Goal: Task Accomplishment & Management: Manage account settings

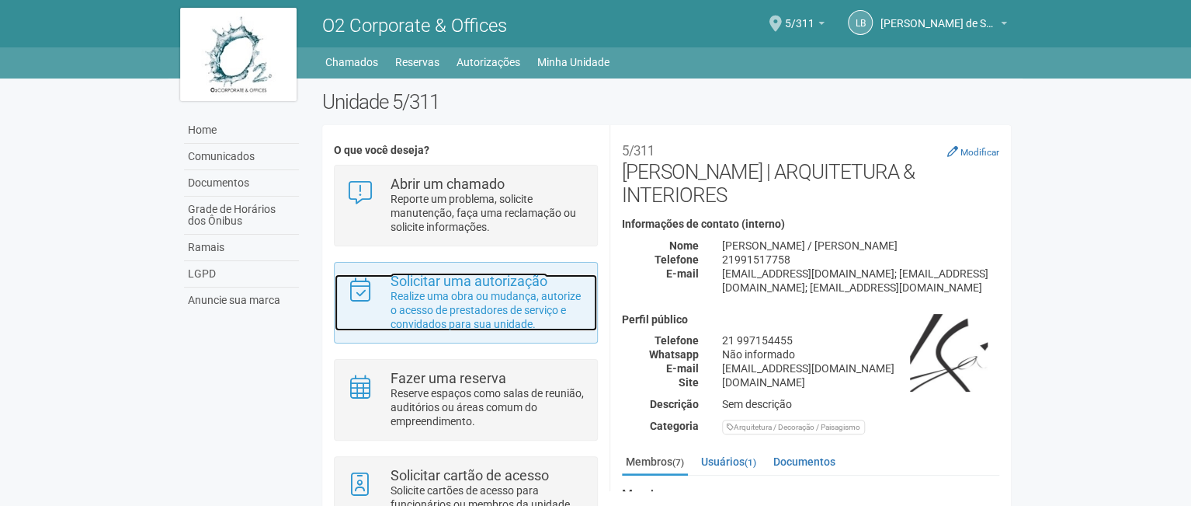
click at [502, 287] on strong "Solicitar uma autorização" at bounding box center [469, 281] width 157 height 16
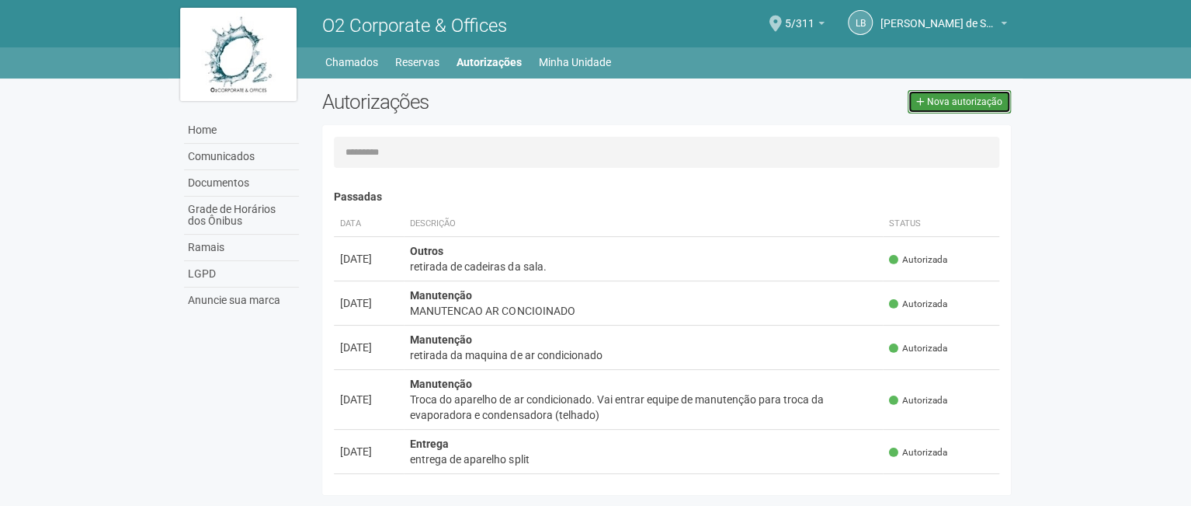
click at [951, 96] on span "Nova autorização" at bounding box center [964, 101] width 75 height 11
select select "**"
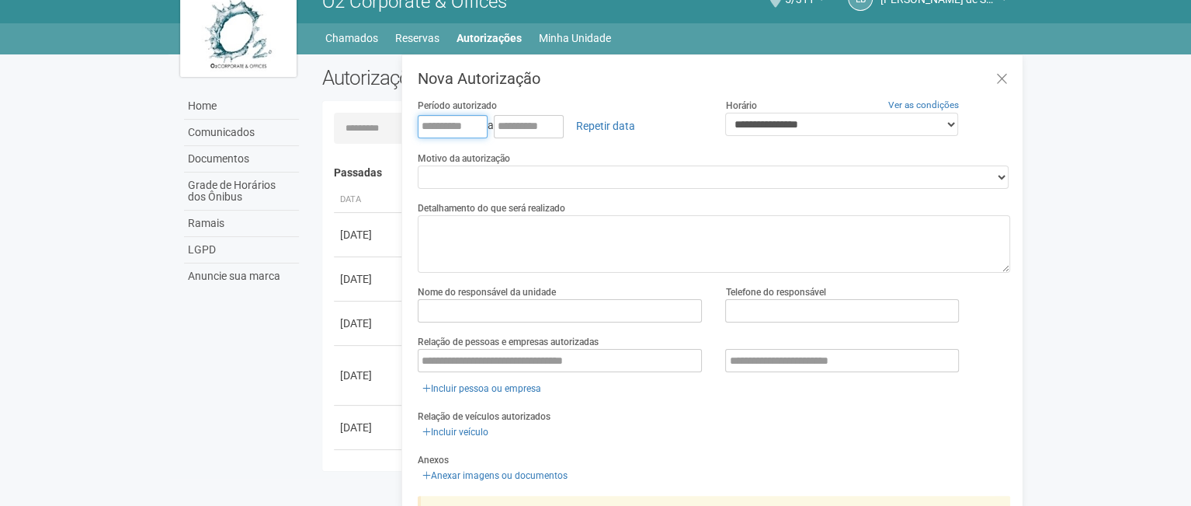
click at [425, 119] on input "text" at bounding box center [453, 126] width 70 height 23
type input "**********"
click at [514, 123] on input "text" at bounding box center [529, 126] width 70 height 23
type input "**********"
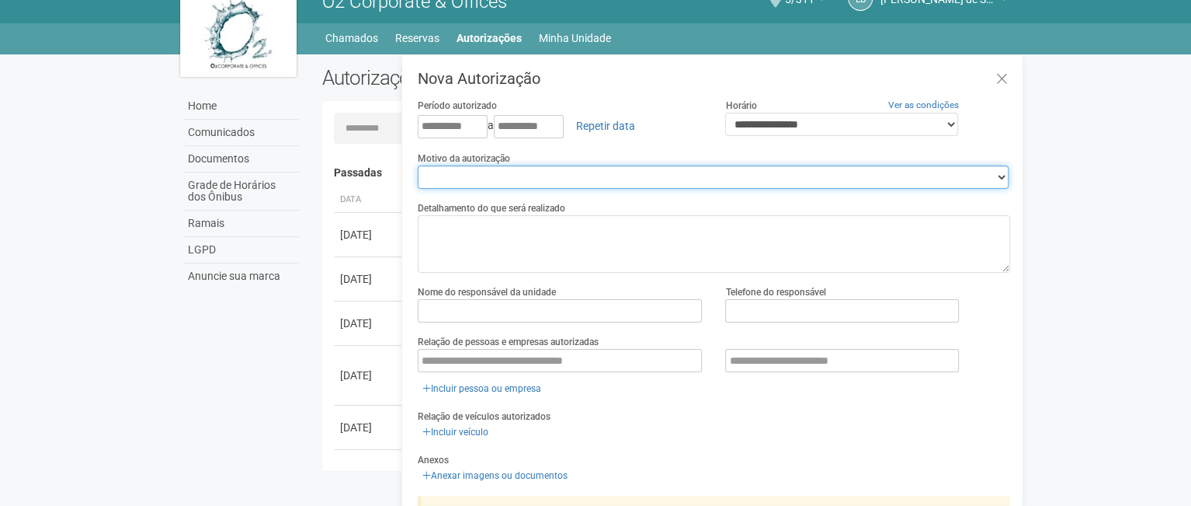
click at [547, 169] on select "**********" at bounding box center [713, 176] width 591 height 23
select select "*******"
click at [418, 165] on select "**********" at bounding box center [713, 176] width 591 height 23
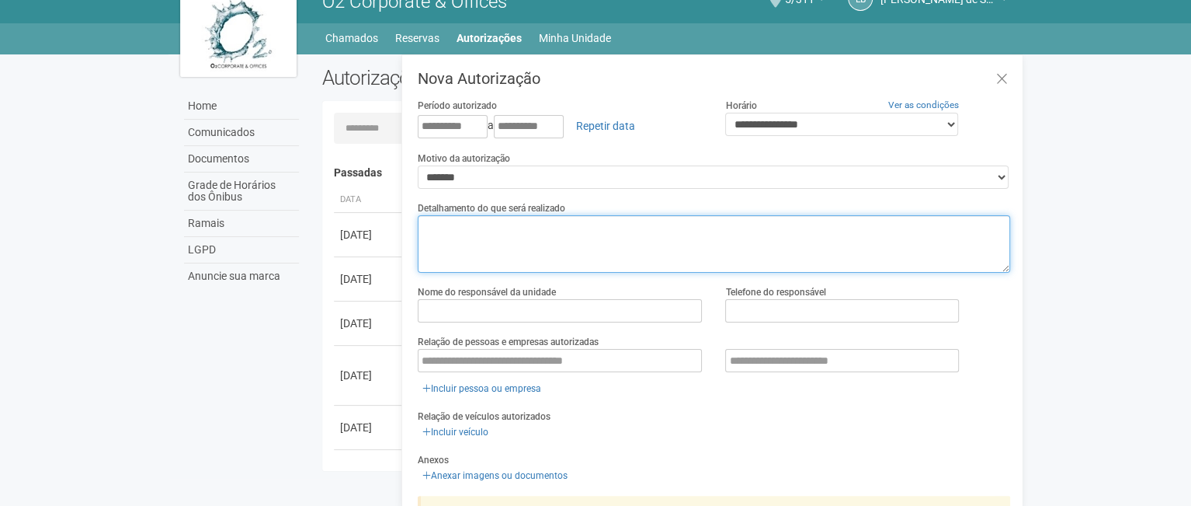
click at [520, 236] on textarea at bounding box center [714, 243] width 593 height 57
type textarea "*"
type textarea "**********"
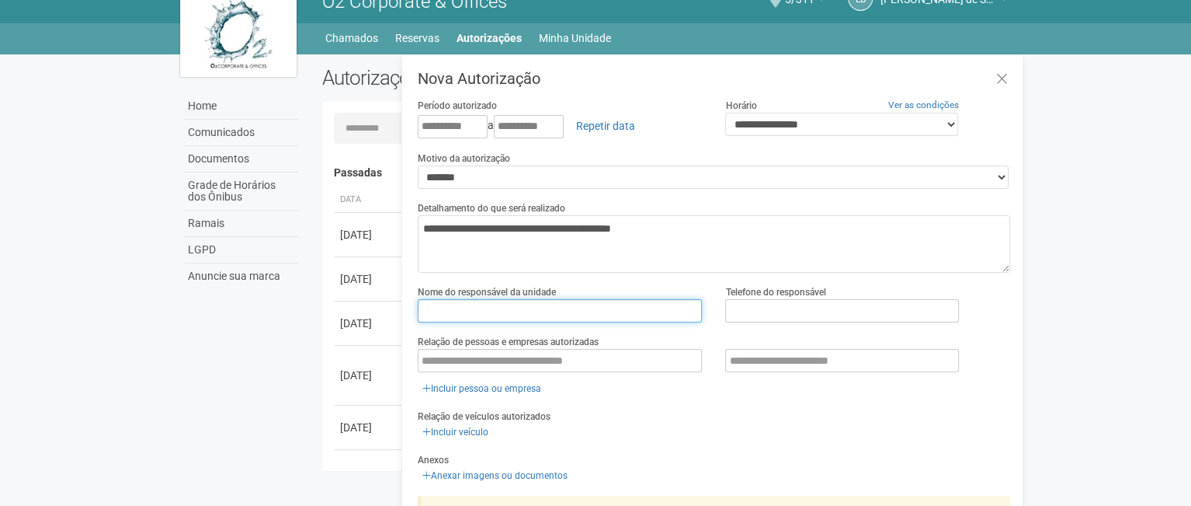
click at [537, 308] on input "text" at bounding box center [560, 310] width 285 height 23
type input "**********"
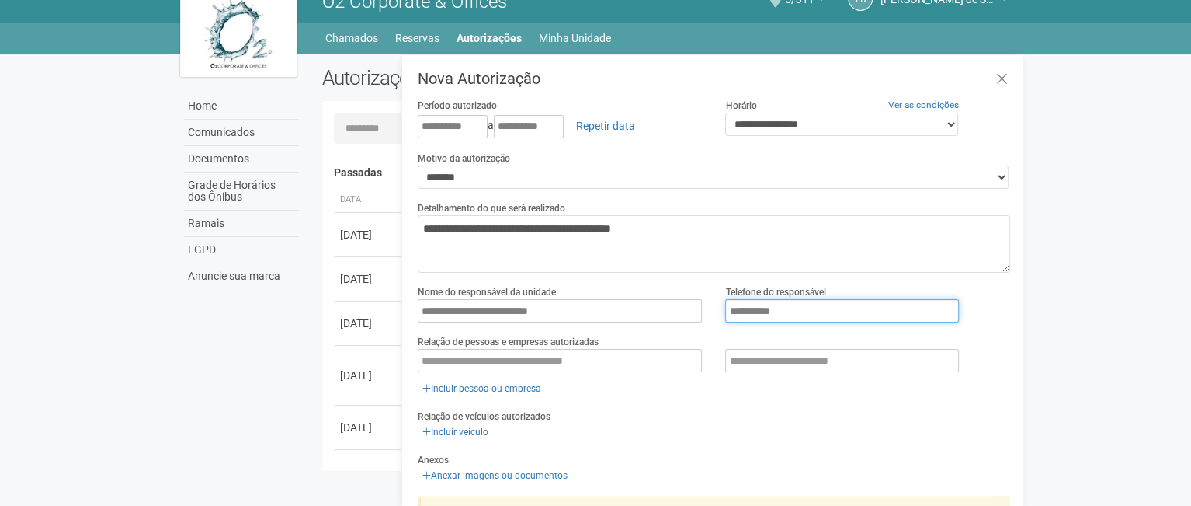
click at [742, 311] on input "**********" at bounding box center [841, 310] width 233 height 23
type input "**********"
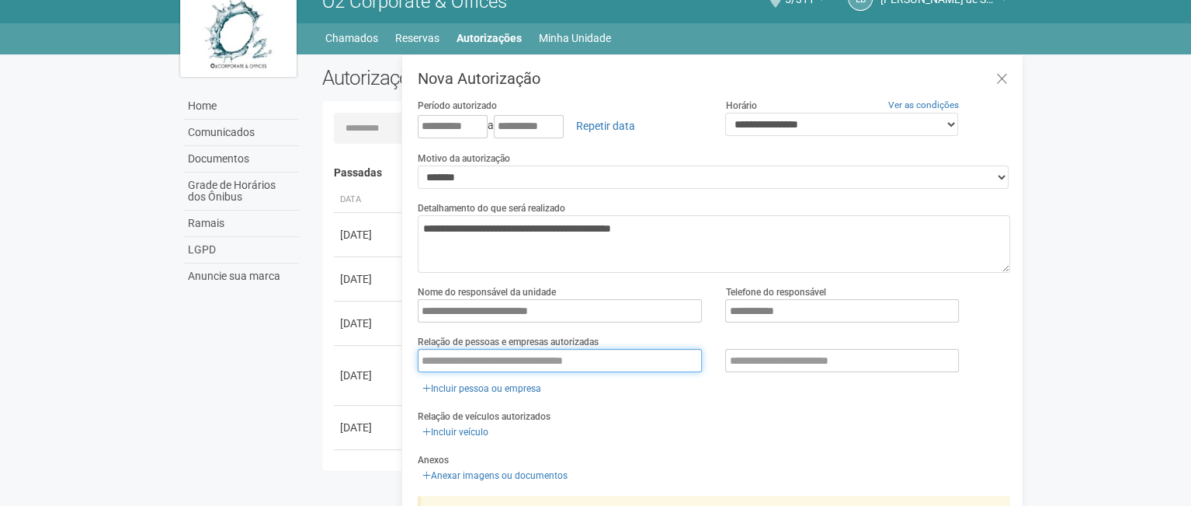
click at [631, 360] on input "text" at bounding box center [560, 360] width 285 height 23
type input "**********"
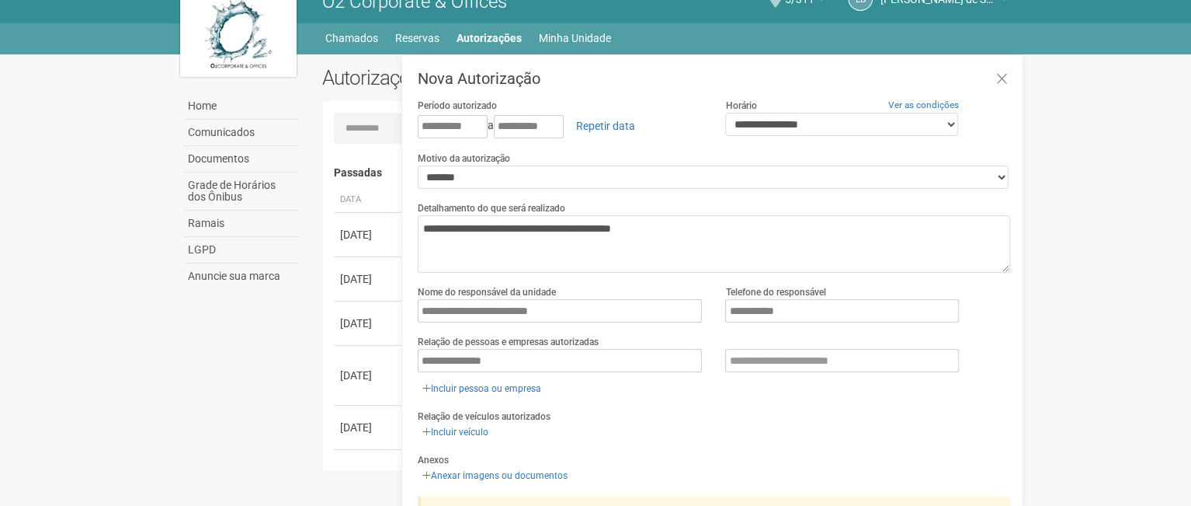
click at [669, 423] on div "Incluir veículo" at bounding box center [714, 431] width 593 height 17
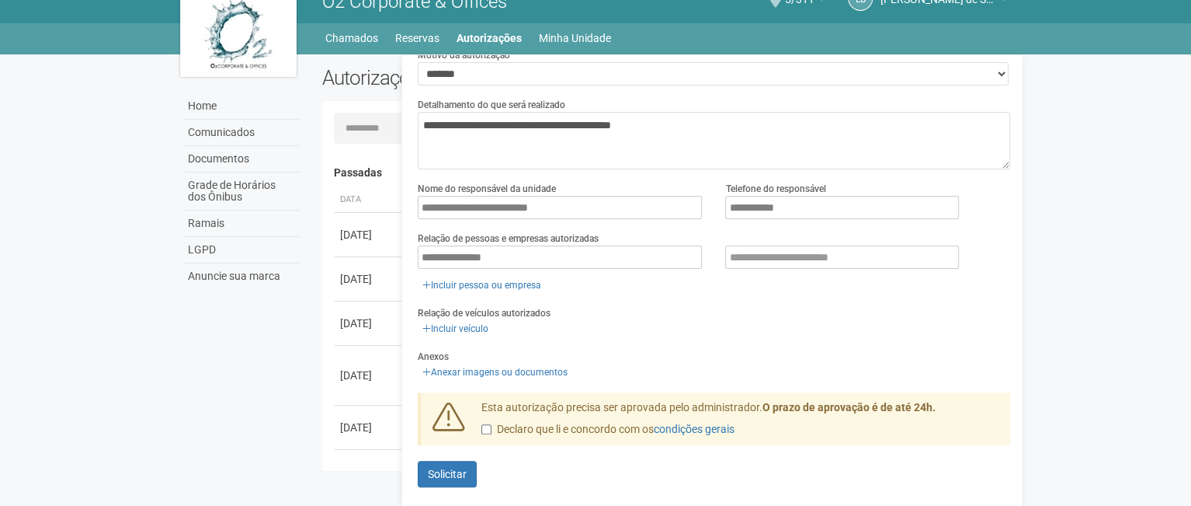
scroll to position [107, 0]
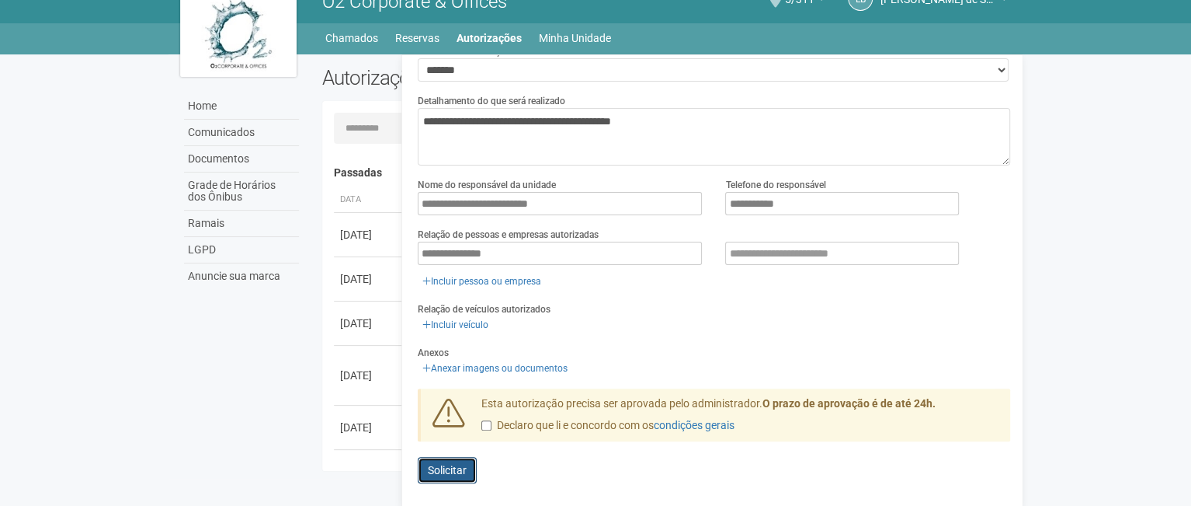
click at [444, 467] on span "Solicitar" at bounding box center [447, 470] width 39 height 12
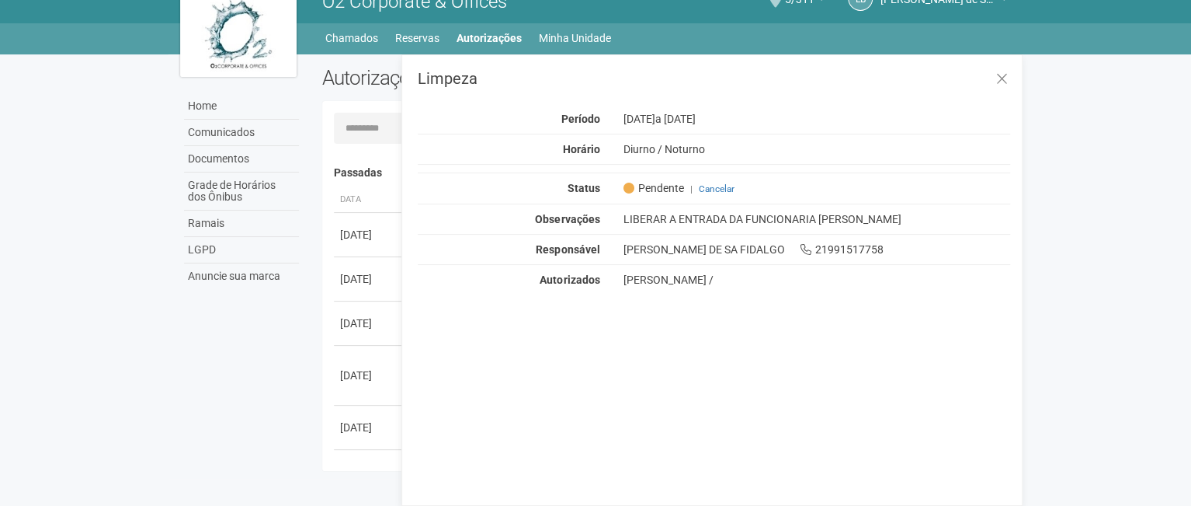
click at [231, 409] on div "Home Comunicados Documentos Grade de Horários dos Ônibus Ramais LGPD Anuncie su…" at bounding box center [596, 266] width 854 height 424
click at [355, 39] on link "Chamados" at bounding box center [351, 38] width 53 height 22
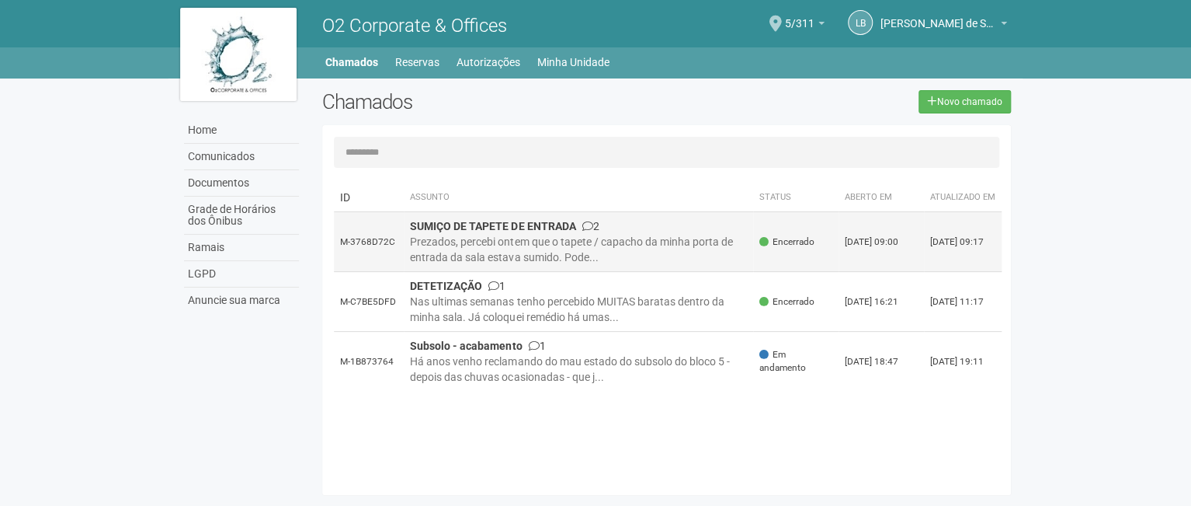
click at [620, 249] on div "Prezados, percebi ontem que o tapete / capacho da minha porta de entrada da sal…" at bounding box center [578, 249] width 337 height 31
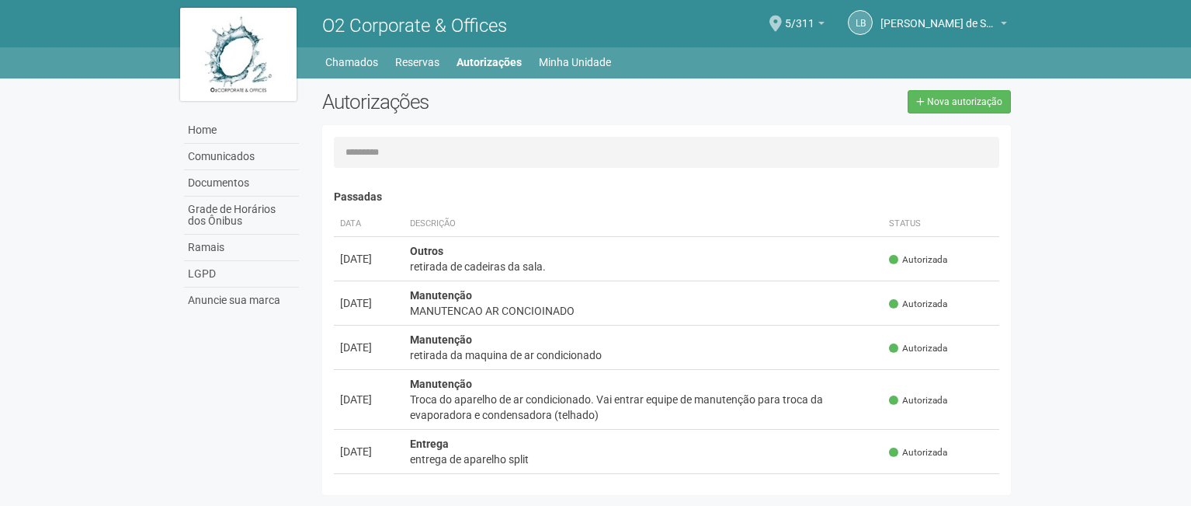
scroll to position [24, 0]
click at [360, 61] on link "Chamados" at bounding box center [351, 62] width 53 height 22
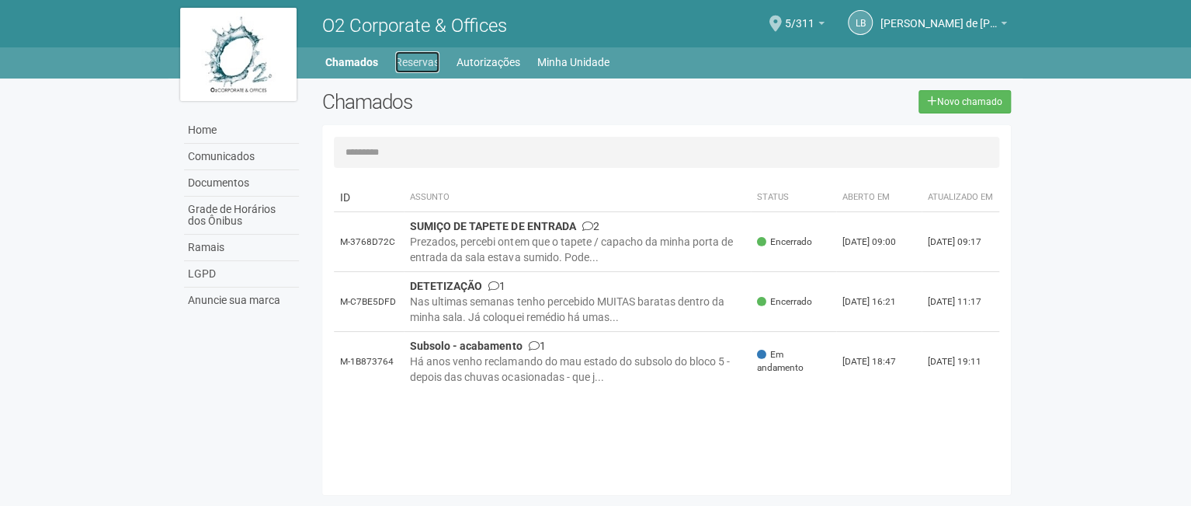
click at [429, 57] on link "Reservas" at bounding box center [417, 62] width 44 height 22
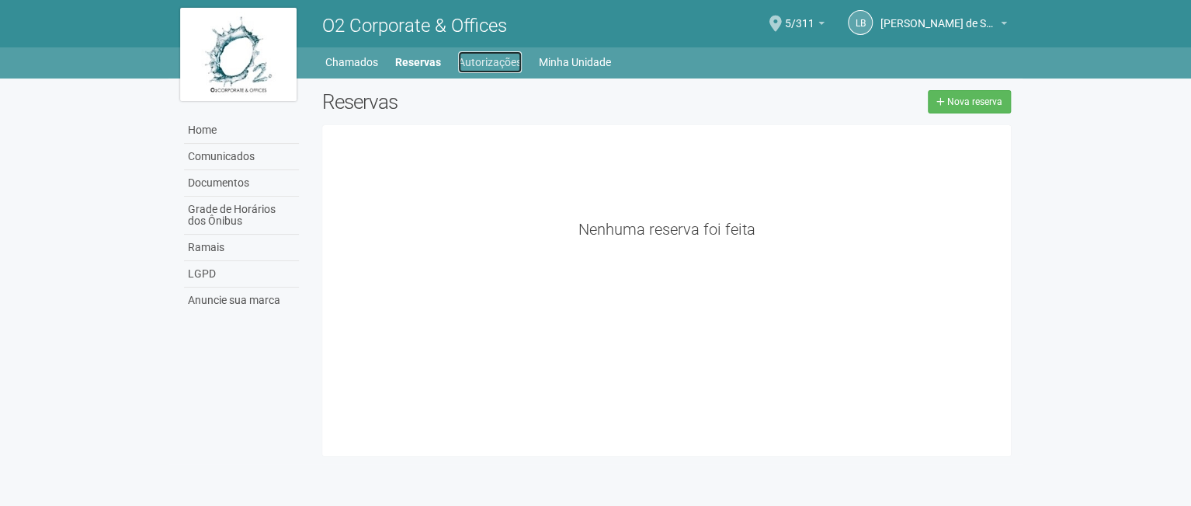
click at [497, 64] on link "Autorizações" at bounding box center [490, 62] width 64 height 22
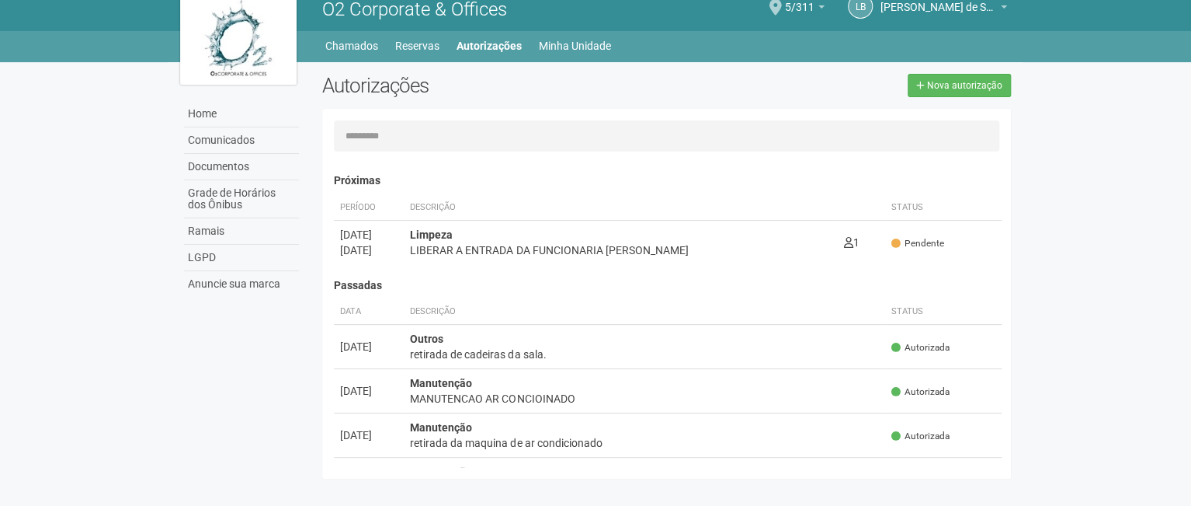
scroll to position [24, 0]
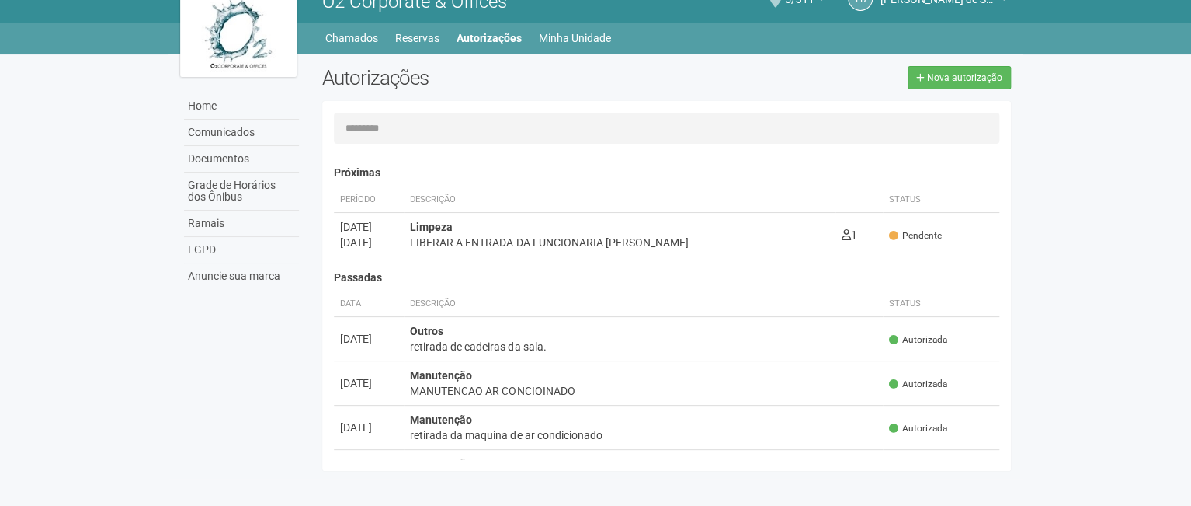
click at [529, 31] on li "Autorizações" at bounding box center [497, 38] width 81 height 22
click at [555, 43] on link "Minha Unidade" at bounding box center [575, 38] width 72 height 22
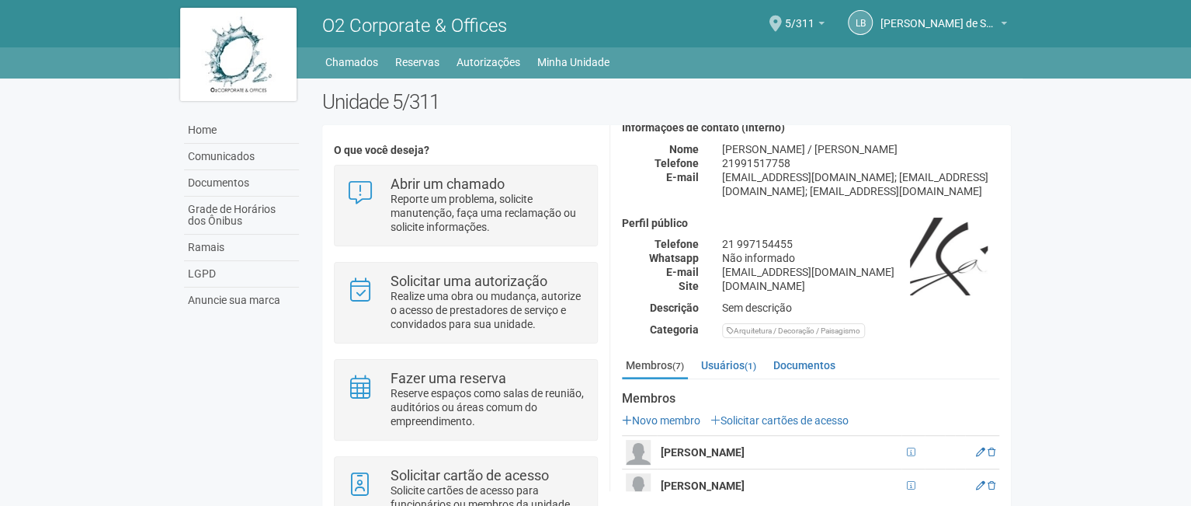
scroll to position [282, 0]
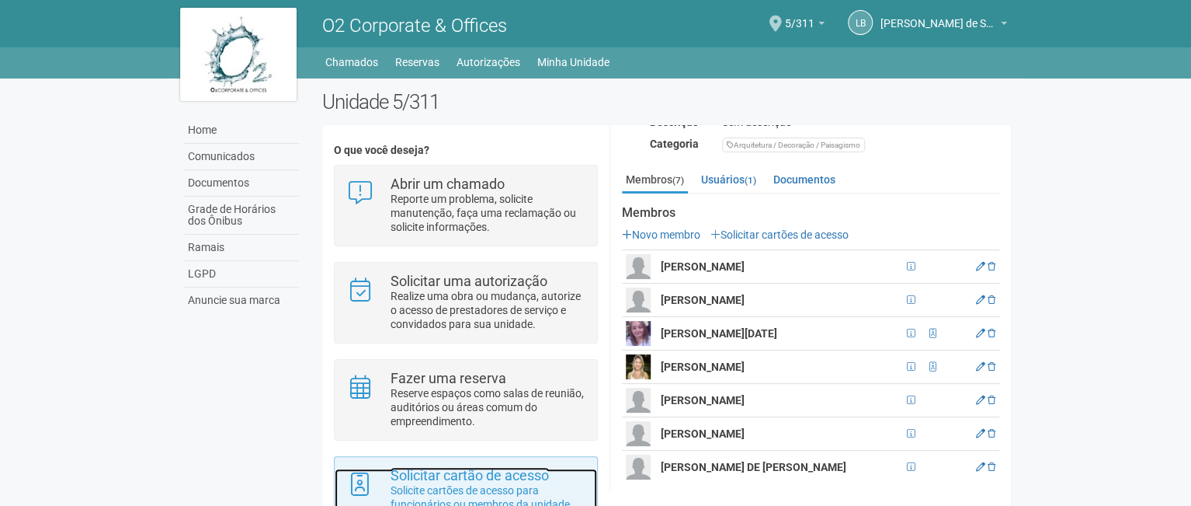
click at [454, 470] on strong "Solicitar cartão de acesso" at bounding box center [470, 475] width 158 height 16
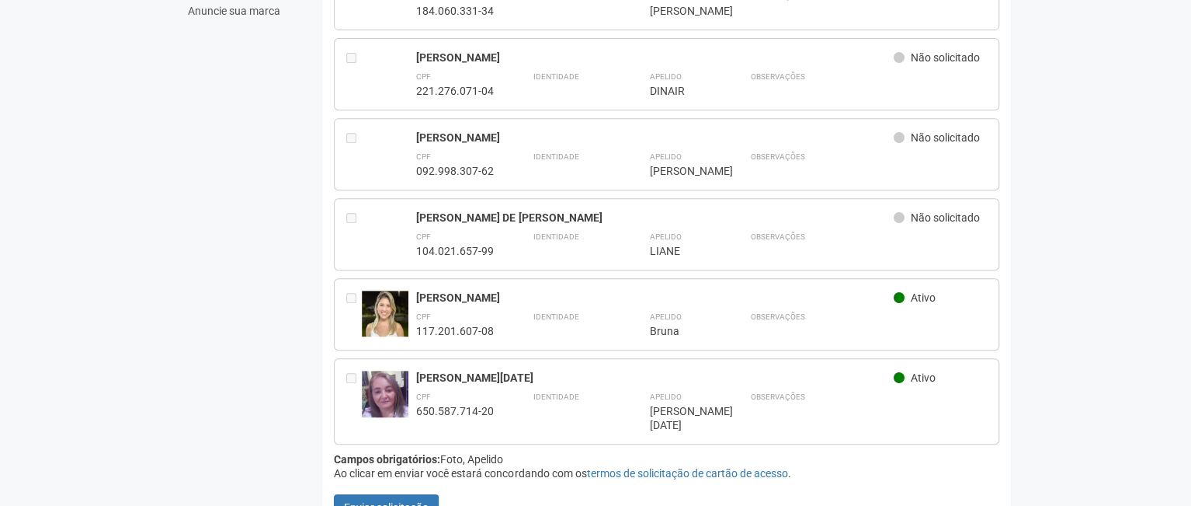
scroll to position [304, 0]
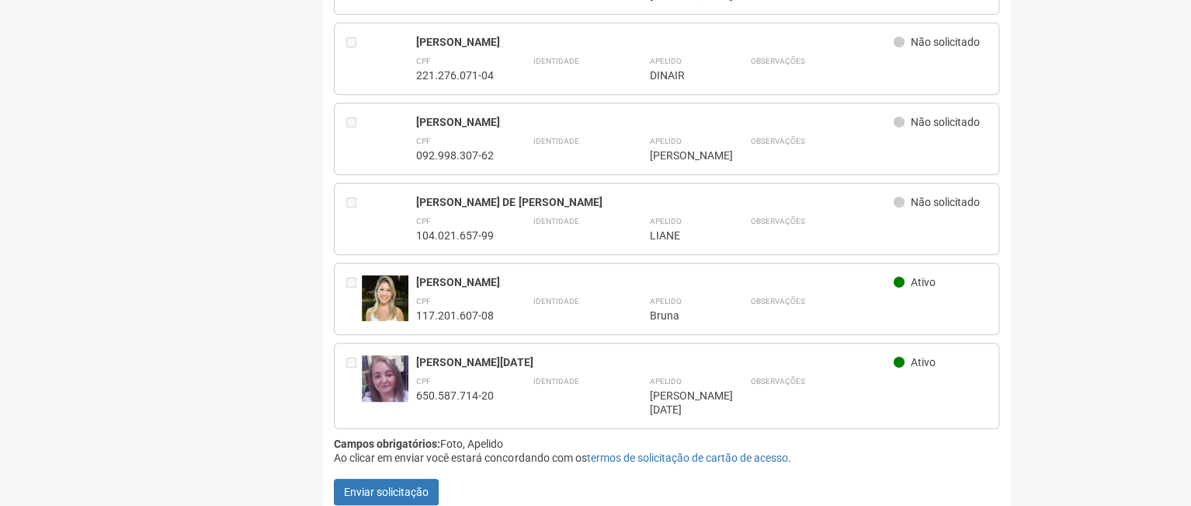
click at [513, 267] on div "[PERSON_NAME] Ativo CPF 117.201.607-08 Identidade Apelido ***** Bruna Observaçõ…" at bounding box center [667, 298] width 666 height 72
click at [506, 279] on div "[PERSON_NAME]" at bounding box center [655, 282] width 478 height 14
drag, startPoint x: 527, startPoint y: 298, endPoint x: 632, endPoint y: 287, distance: 106.2
click at [531, 297] on div "CPF 117.201.607-08 Identidade Apelido ***** Bruna Observações" at bounding box center [701, 308] width 571 height 30
drag, startPoint x: 674, startPoint y: 283, endPoint x: 685, endPoint y: 286, distance: 11.3
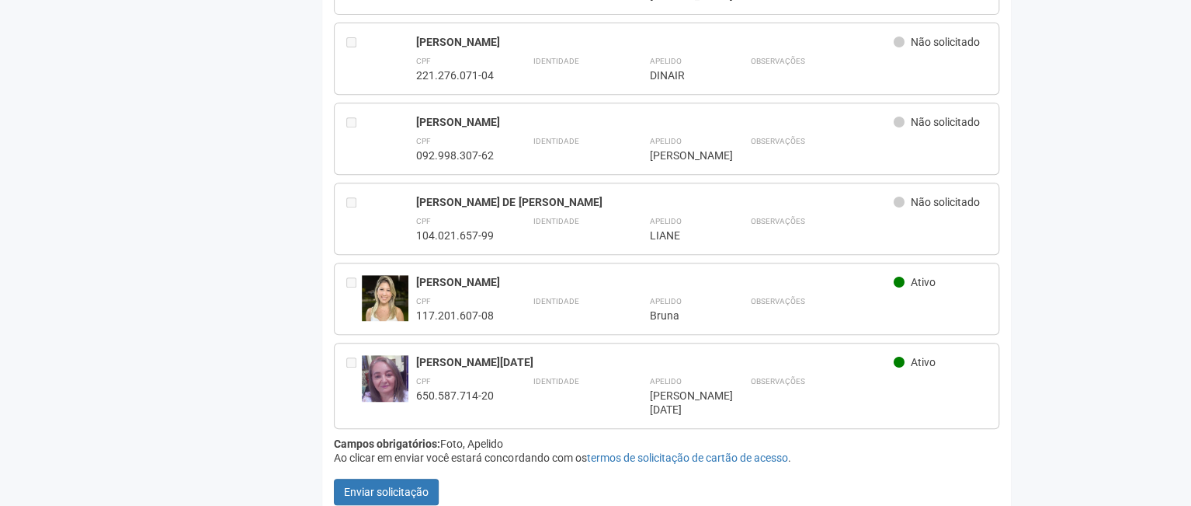
click at [674, 283] on div "[PERSON_NAME]" at bounding box center [655, 282] width 478 height 14
click at [457, 297] on div "CPF 117.201.607-08" at bounding box center [455, 308] width 78 height 30
drag, startPoint x: 863, startPoint y: 293, endPoint x: 885, endPoint y: 284, distance: 24.1
click at [864, 293] on div "Observações" at bounding box center [868, 308] width 237 height 30
click at [902, 279] on icon at bounding box center [899, 281] width 11 height 11
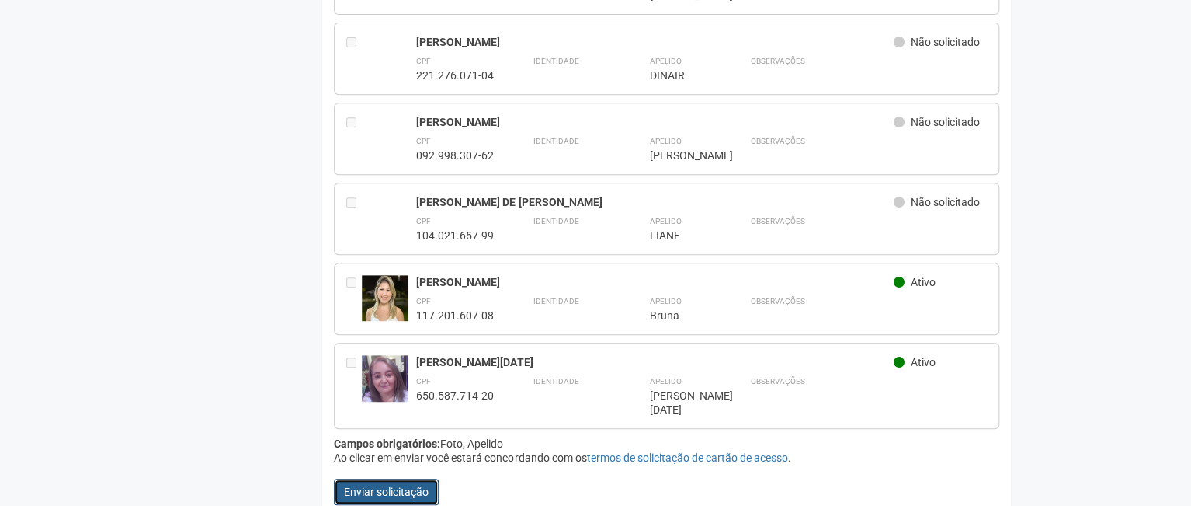
click at [417, 478] on button "Enviar solicitação" at bounding box center [386, 491] width 105 height 26
click at [397, 478] on button "Enviar solicitação" at bounding box center [386, 491] width 105 height 26
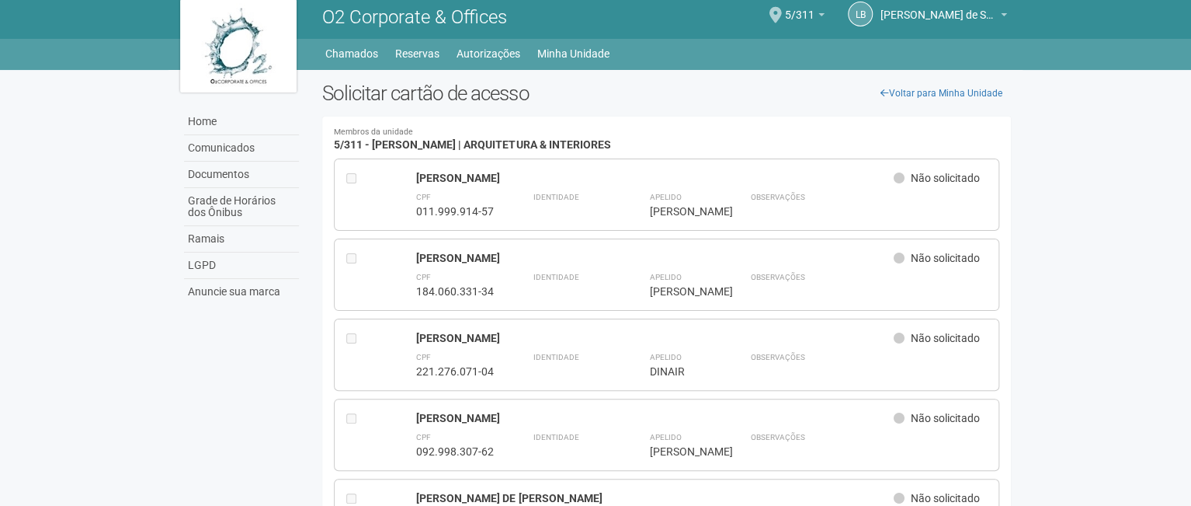
scroll to position [0, 0]
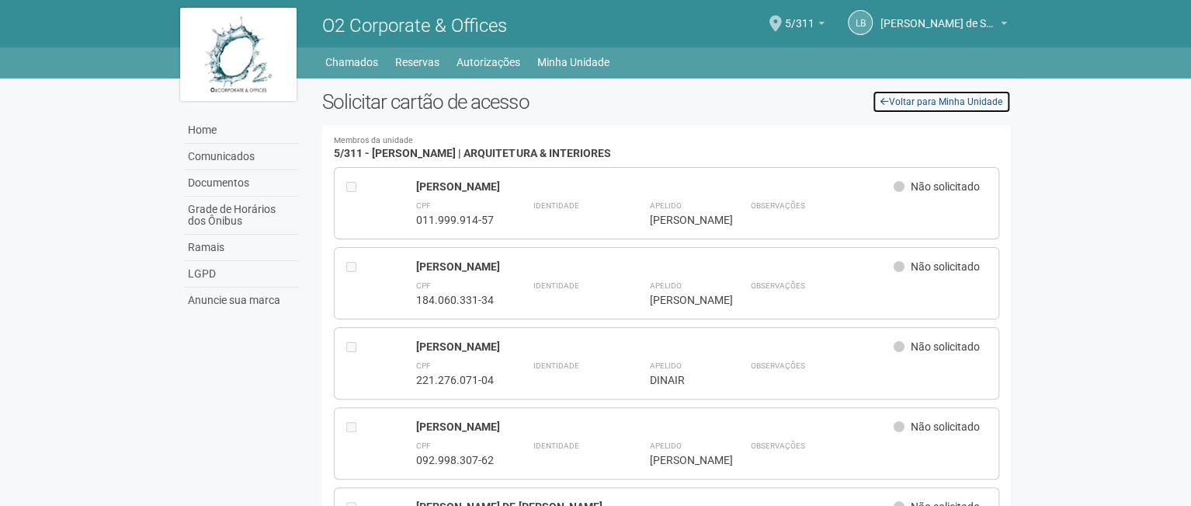
click at [944, 99] on link "Voltar para Minha Unidade" at bounding box center [941, 101] width 139 height 23
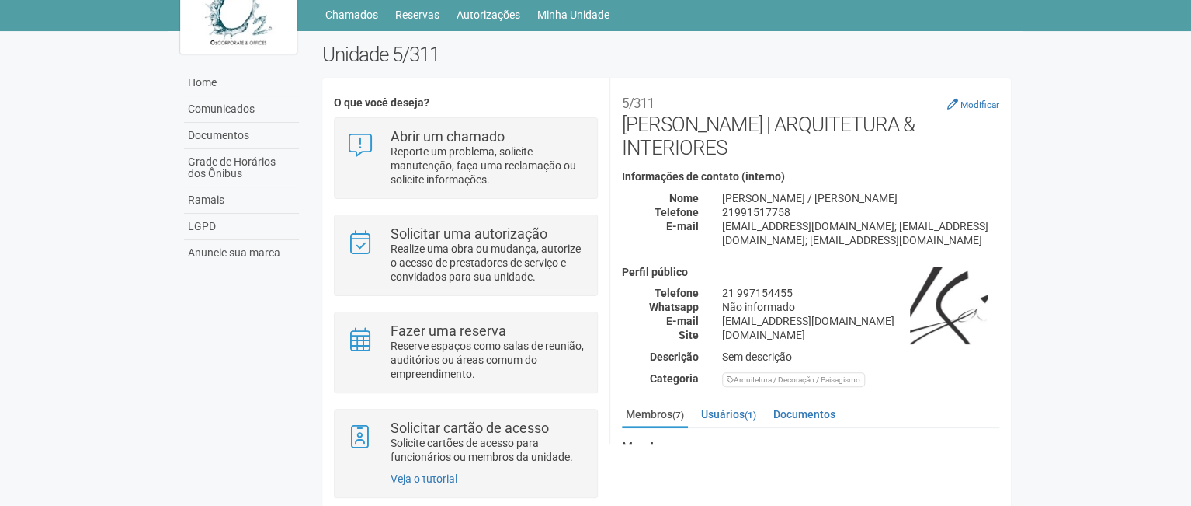
scroll to position [72, 0]
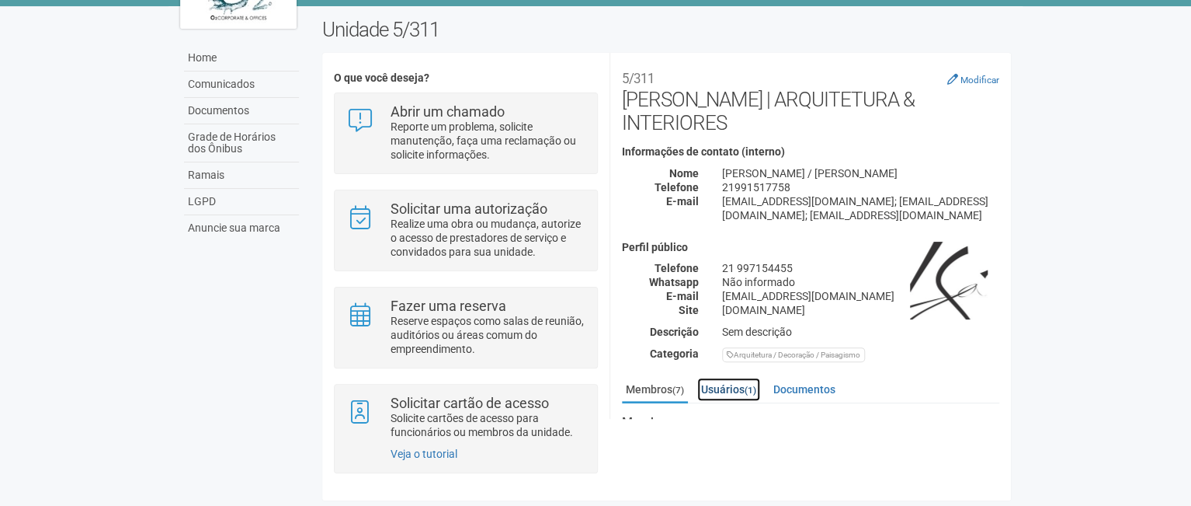
click at [746, 378] on link "Usuários (1)" at bounding box center [728, 388] width 63 height 23
click at [805, 378] on link "Documentos" at bounding box center [805, 388] width 70 height 23
click at [659, 381] on link "Membros (7)" at bounding box center [655, 388] width 66 height 23
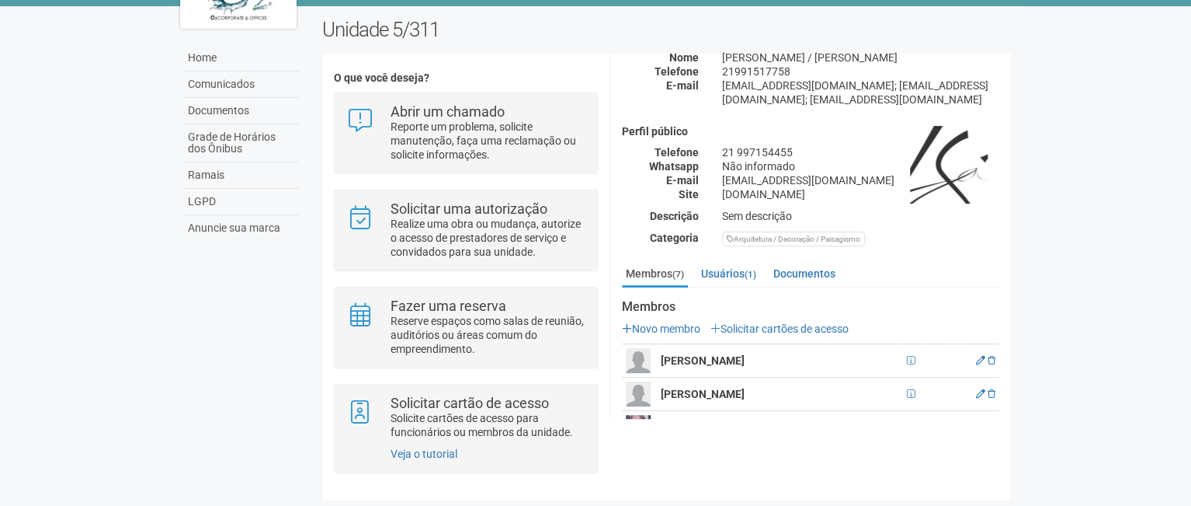
scroll to position [282, 0]
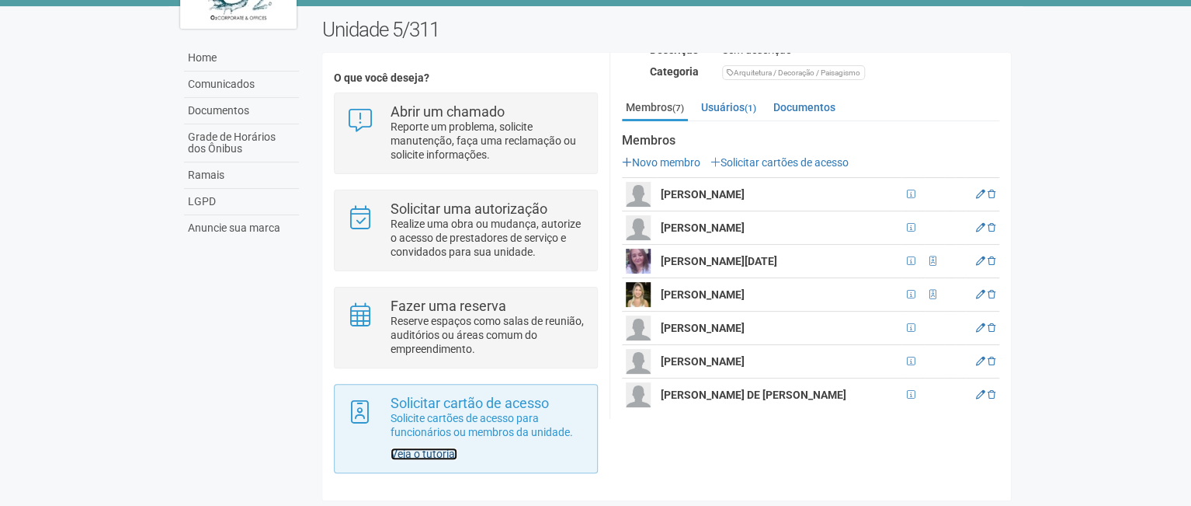
click at [427, 451] on link "Veja o tutorial" at bounding box center [424, 453] width 67 height 12
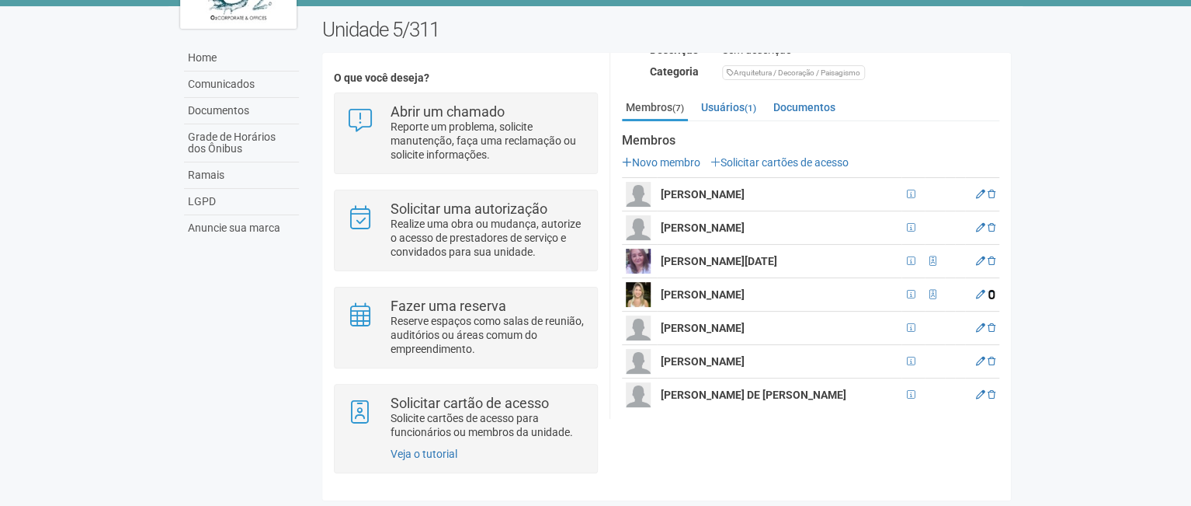
click at [988, 290] on icon at bounding box center [992, 294] width 8 height 9
click at [991, 290] on icon at bounding box center [992, 294] width 8 height 9
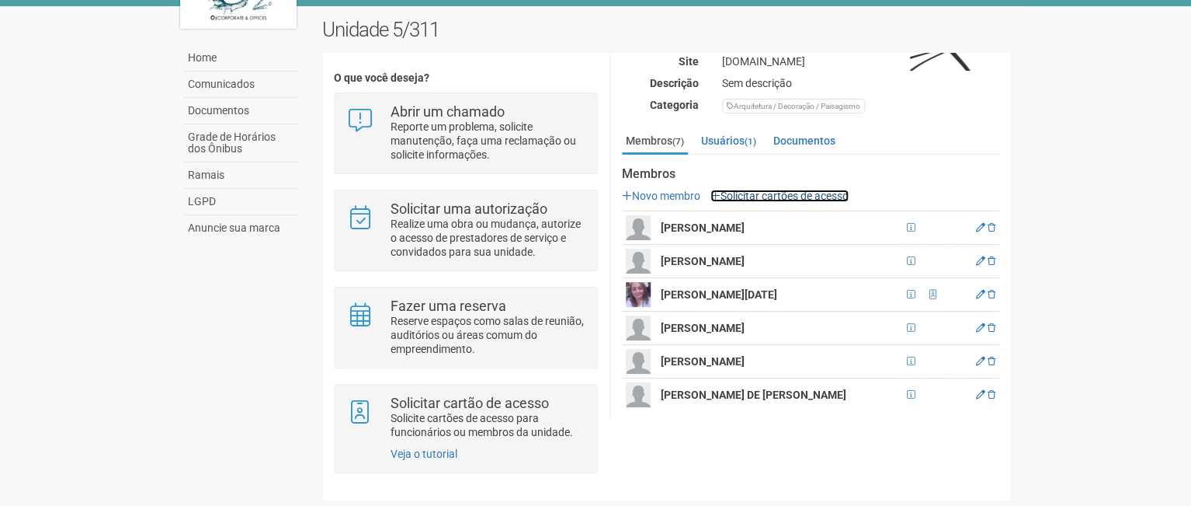
click at [753, 189] on link "Solicitar cartões de acesso" at bounding box center [780, 195] width 138 height 12
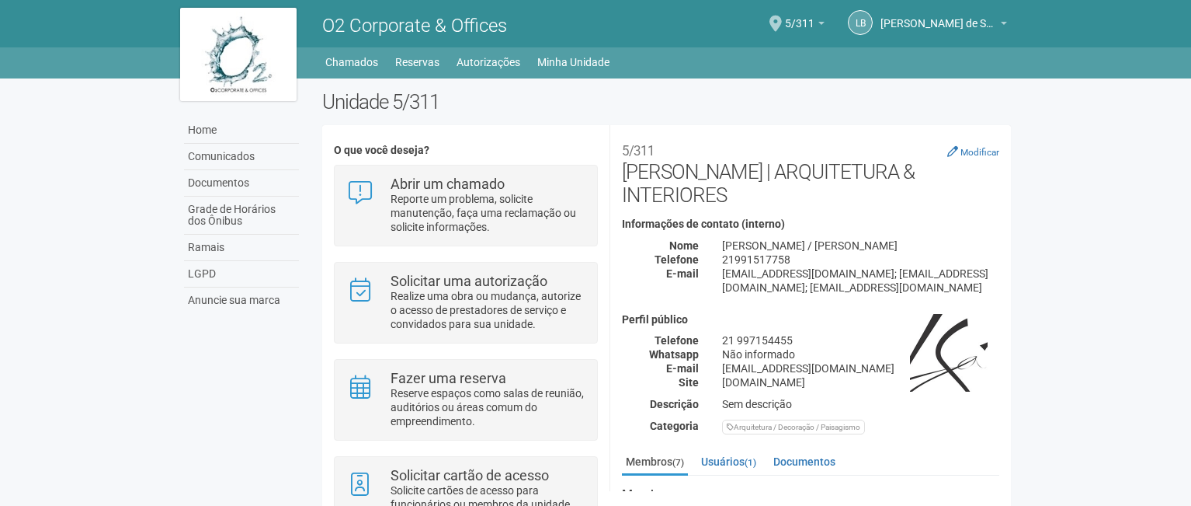
scroll to position [72, 0]
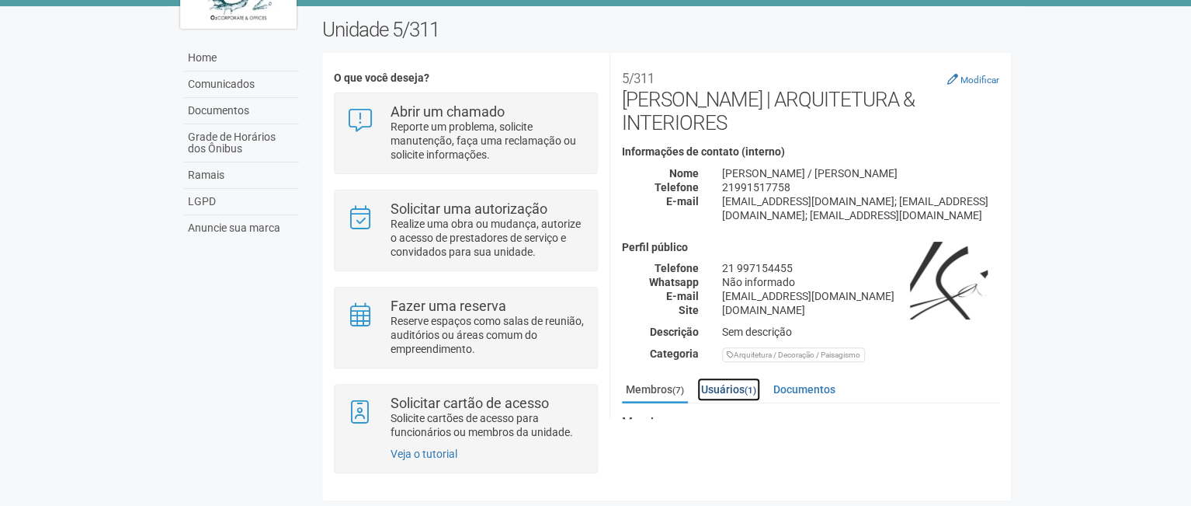
click at [731, 381] on link "Usuários (1)" at bounding box center [728, 388] width 63 height 23
click at [646, 381] on link "Membros (7)" at bounding box center [655, 388] width 66 height 23
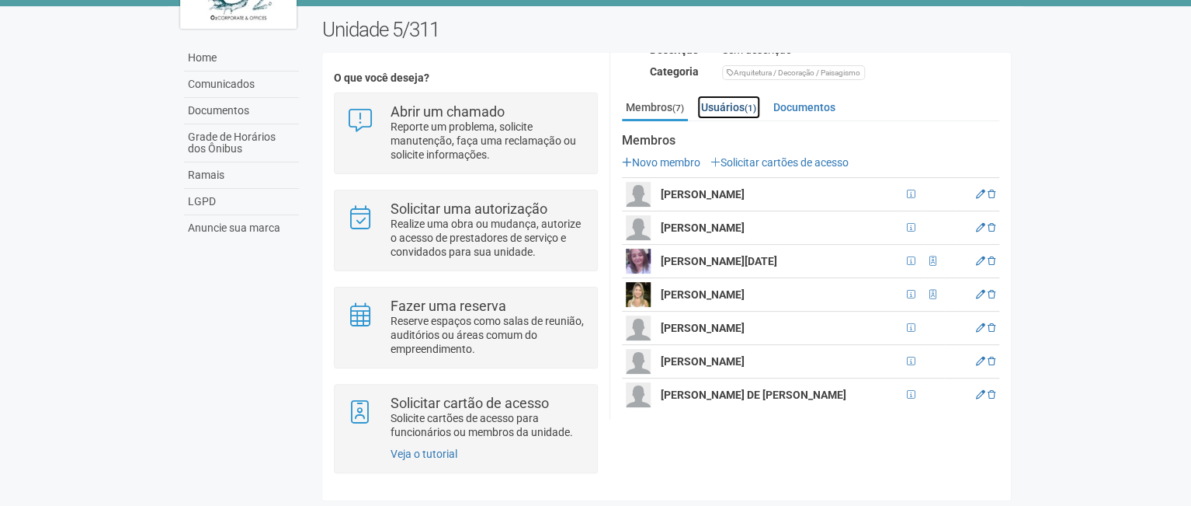
click at [724, 96] on link "Usuários (1)" at bounding box center [728, 107] width 63 height 23
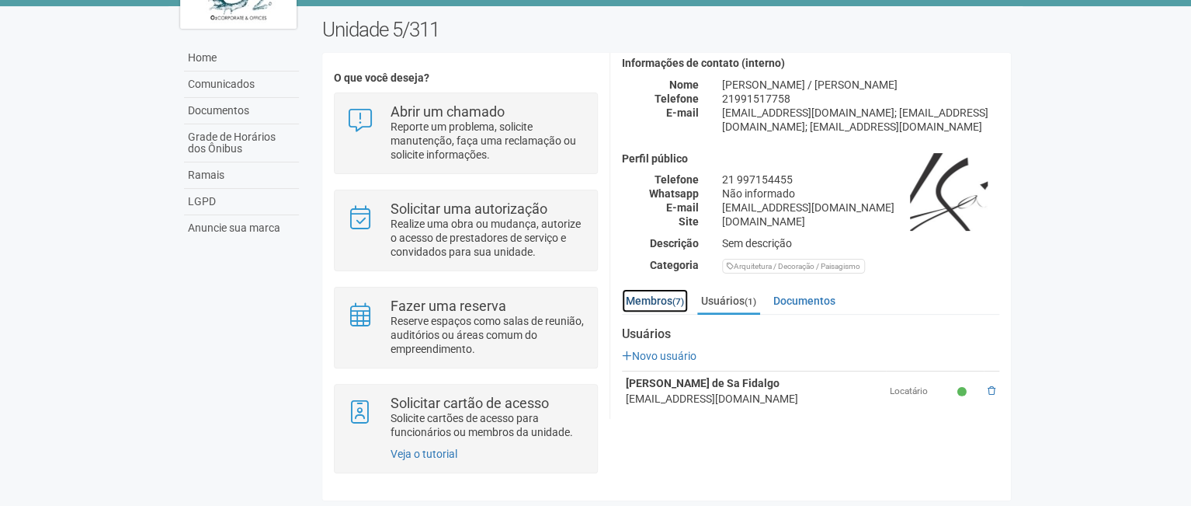
click at [665, 289] on link "Membros (7)" at bounding box center [655, 300] width 66 height 23
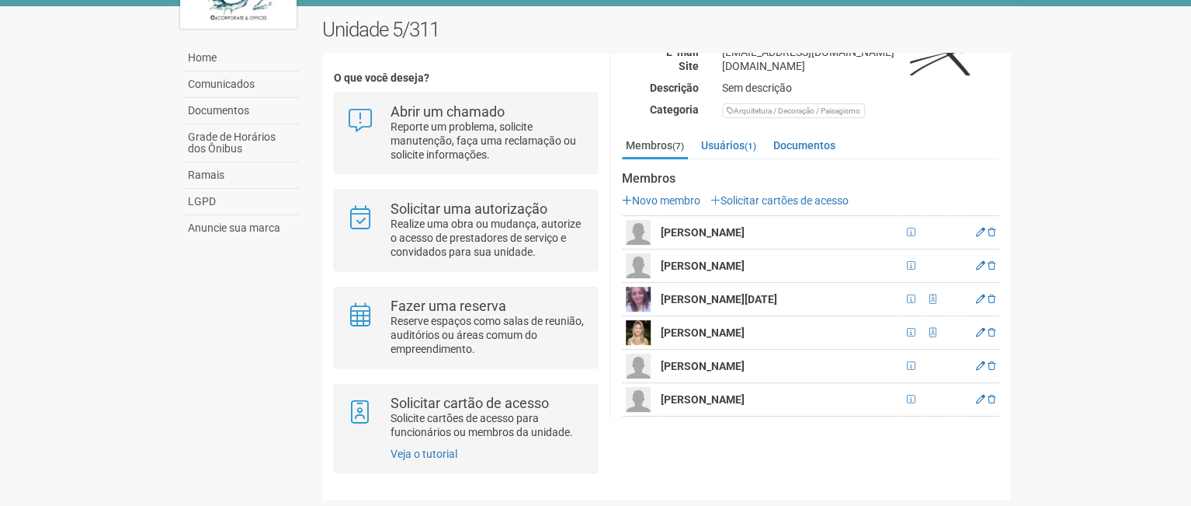
scroll to position [282, 0]
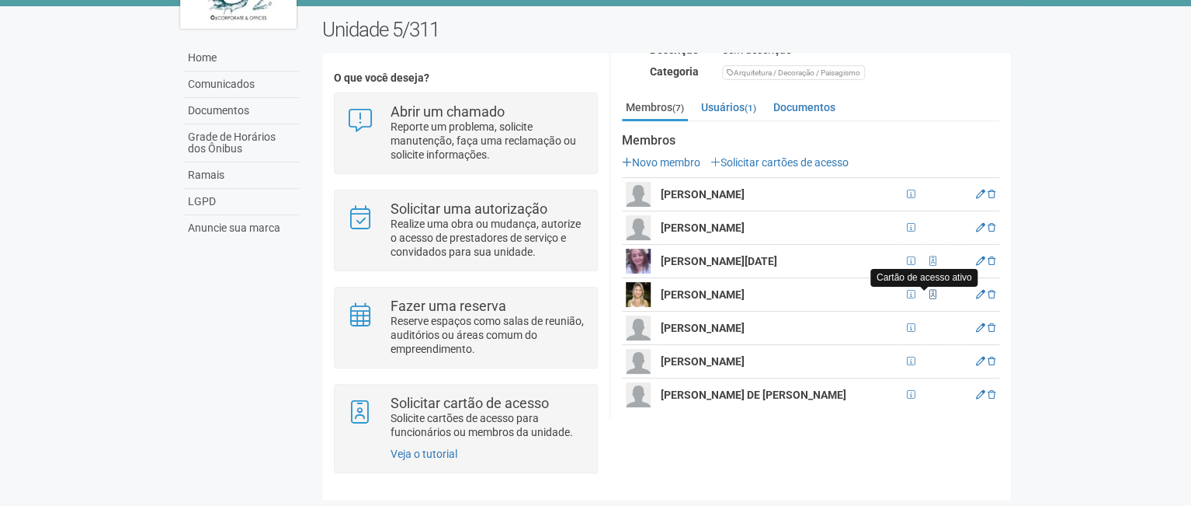
click at [930, 290] on span at bounding box center [933, 294] width 7 height 9
click at [977, 290] on icon at bounding box center [980, 294] width 9 height 9
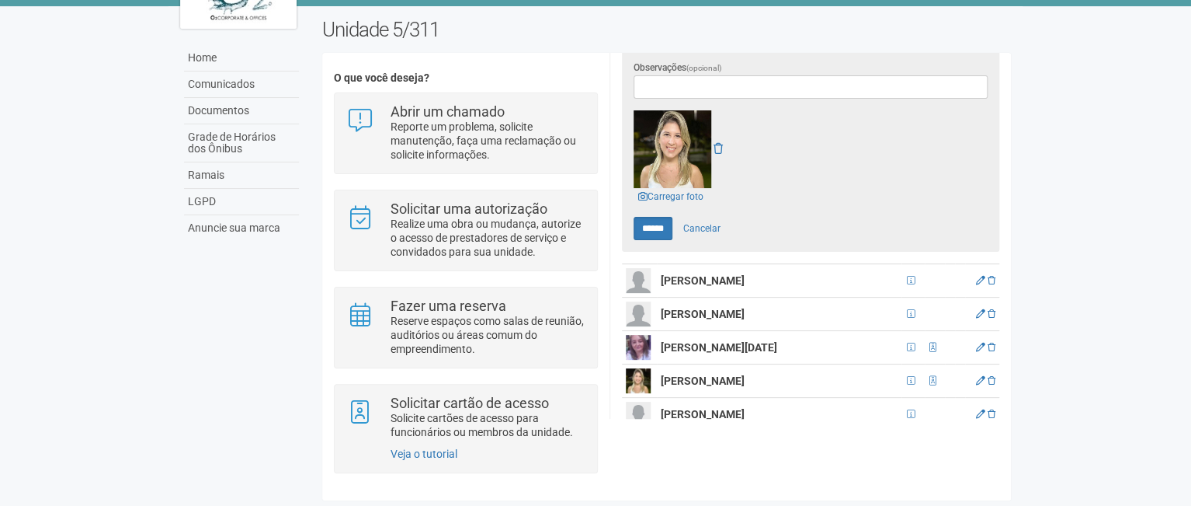
scroll to position [646, 0]
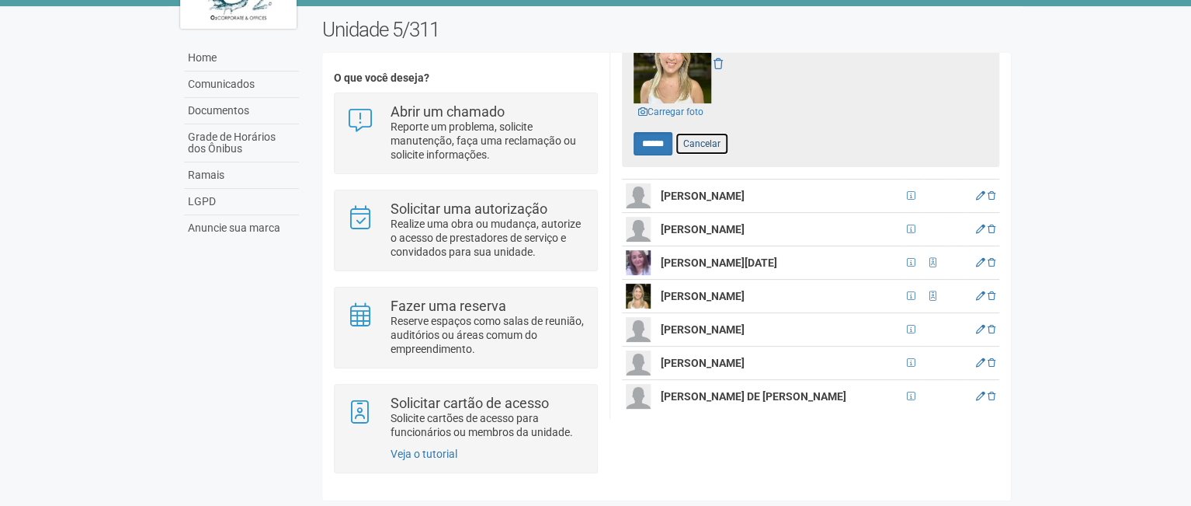
click at [708, 132] on link "Cancelar" at bounding box center [702, 143] width 54 height 23
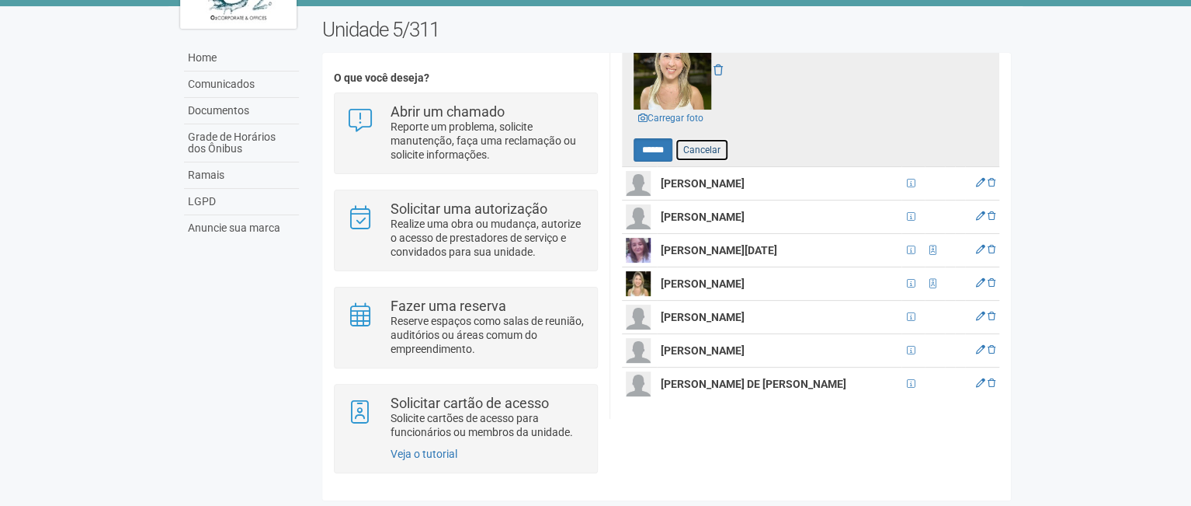
scroll to position [282, 0]
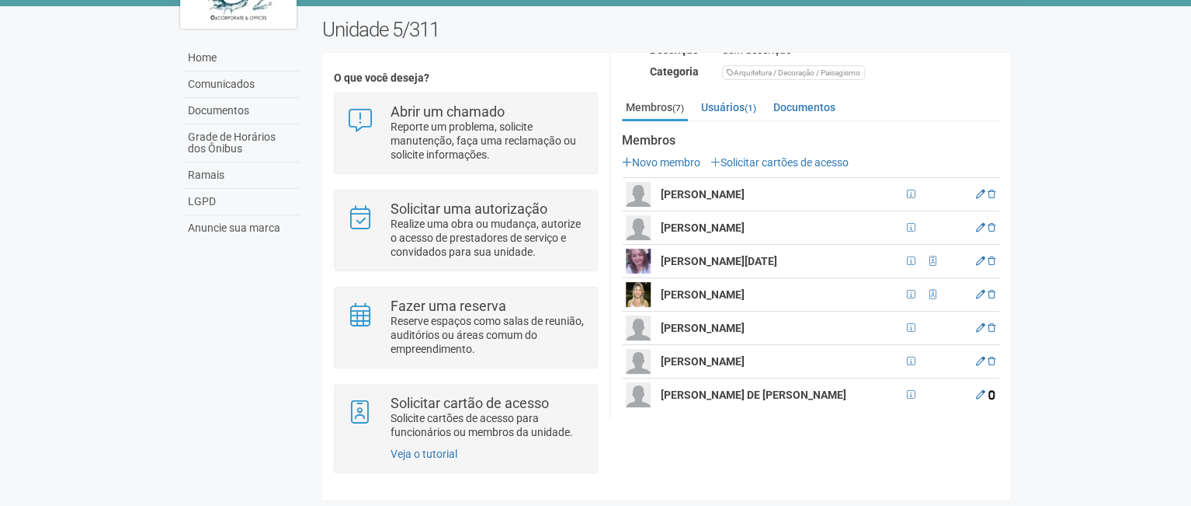
click at [989, 390] on icon at bounding box center [992, 394] width 8 height 9
click at [976, 390] on icon at bounding box center [980, 394] width 9 height 9
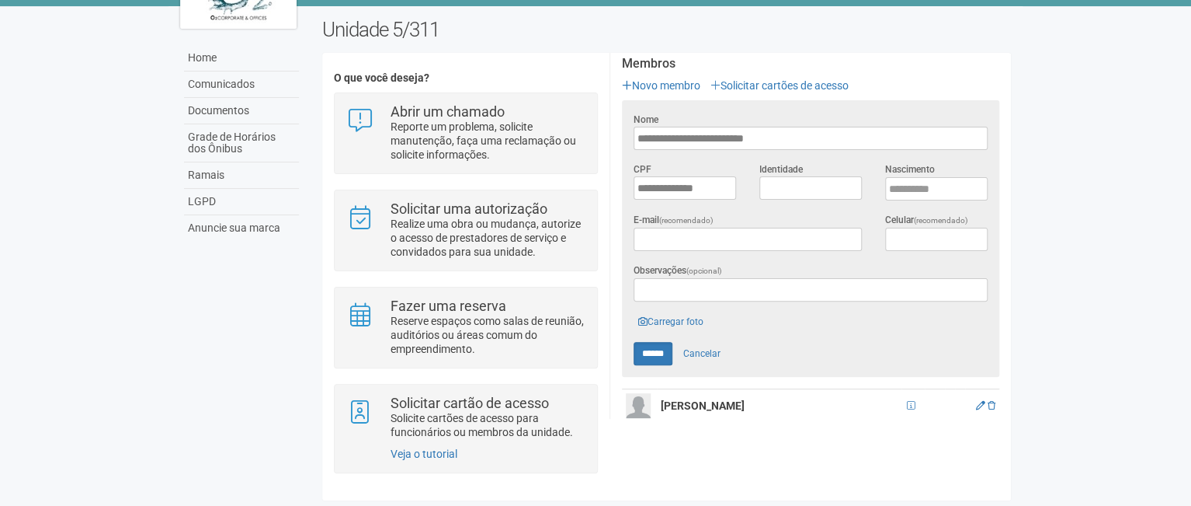
scroll to position [360, 0]
click at [673, 312] on link "Carregar foto" at bounding box center [671, 320] width 75 height 17
